Goal: Find contact information: Find contact information

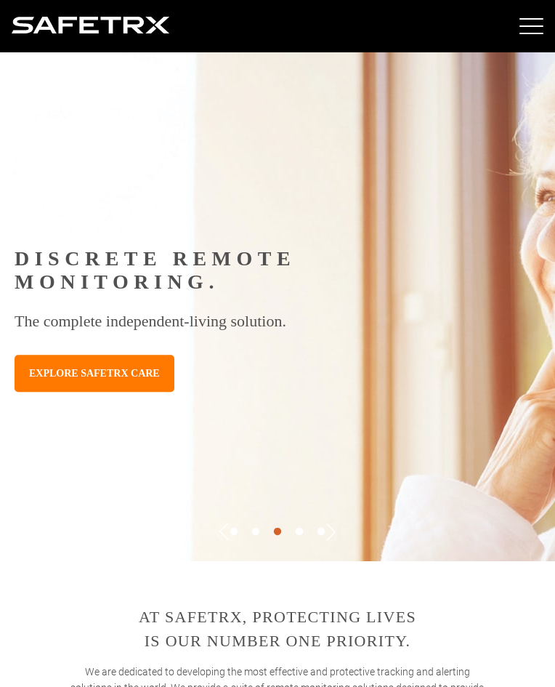
click at [387, 133] on img at bounding box center [395, 356] width 1235 height 609
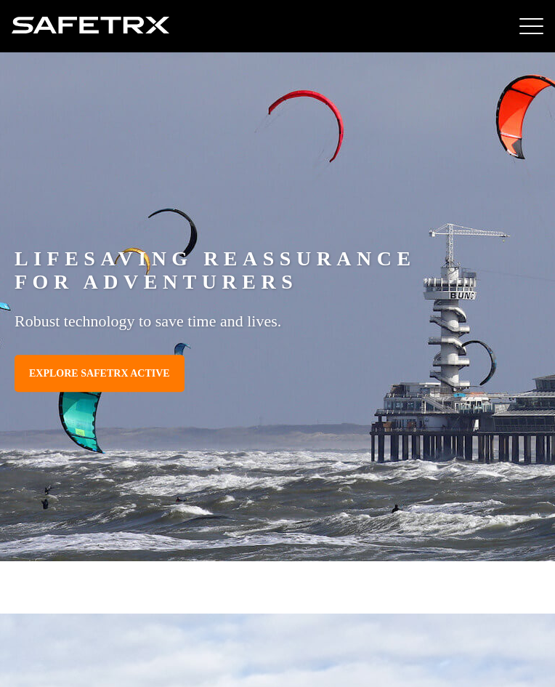
scroll to position [52, 0]
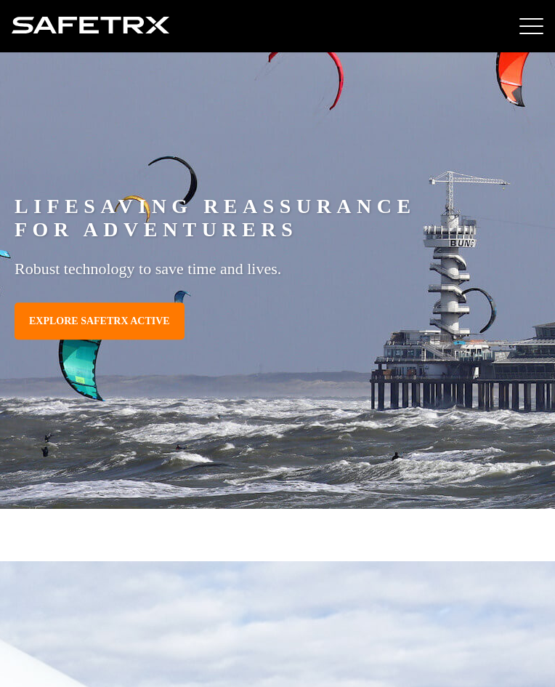
click at [447, 301] on div "LIFESAVING REASSURANCE FOR ADVENTURERS Robust technology to save time and lives…" at bounding box center [292, 254] width 555 height 152
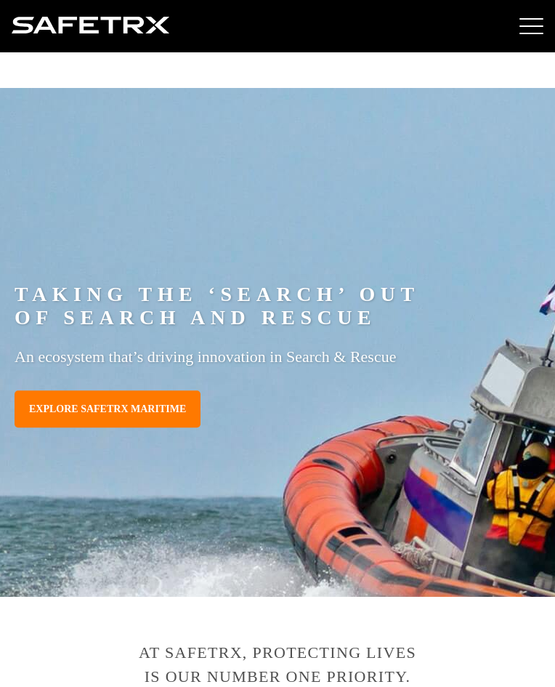
scroll to position [1772, 0]
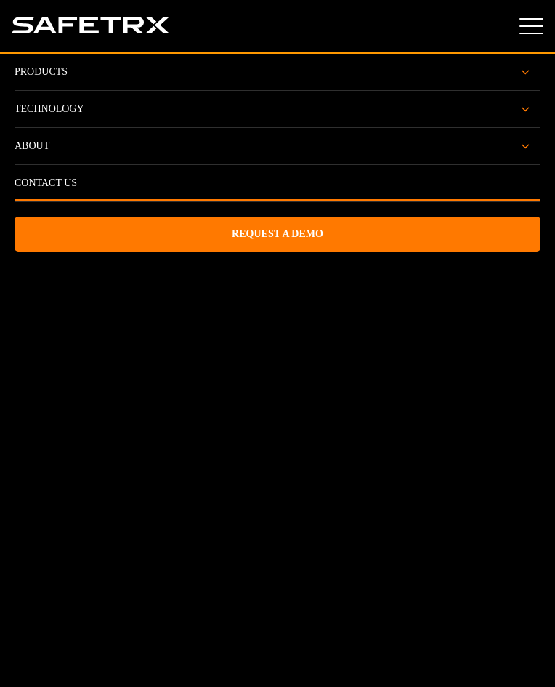
click at [67, 182] on link "Contact Us" at bounding box center [46, 183] width 62 height 12
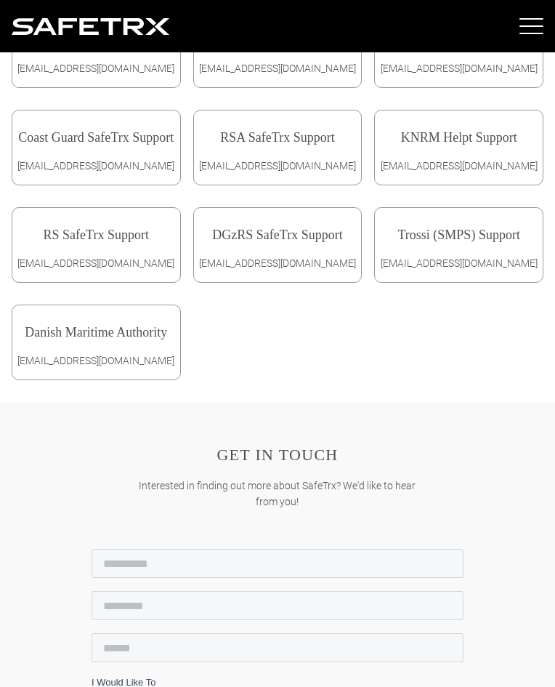
scroll to position [872, 0]
